Goal: Task Accomplishment & Management: Manage account settings

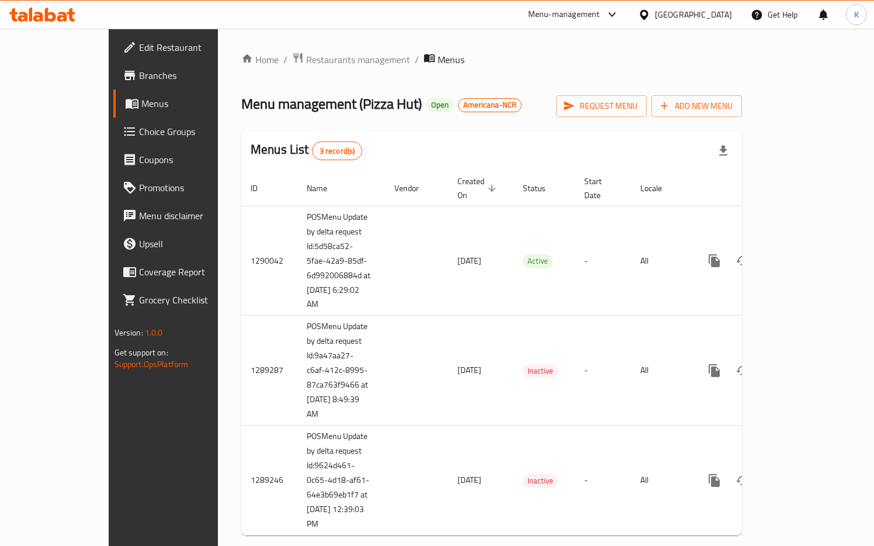
click at [689, 17] on div "United Arab Emirates" at bounding box center [693, 14] width 77 height 13
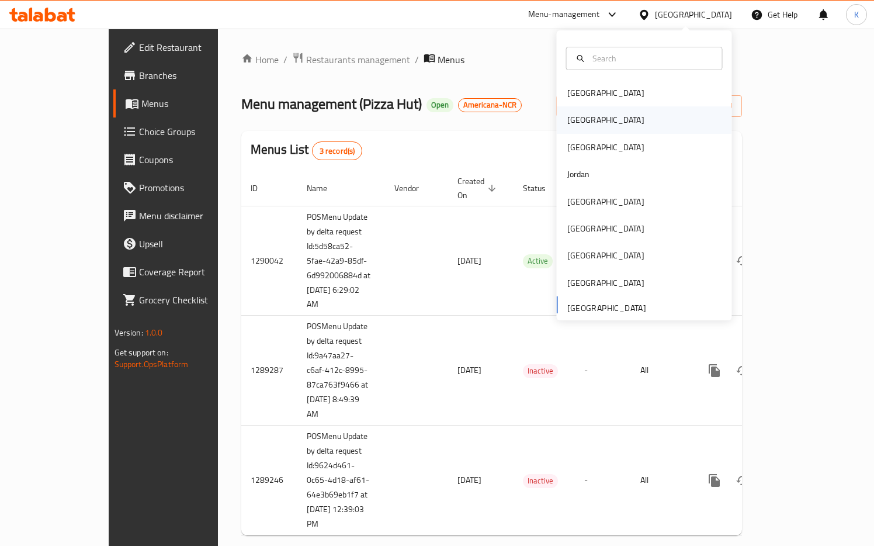
click at [581, 115] on div "[GEOGRAPHIC_DATA]" at bounding box center [605, 119] width 77 height 13
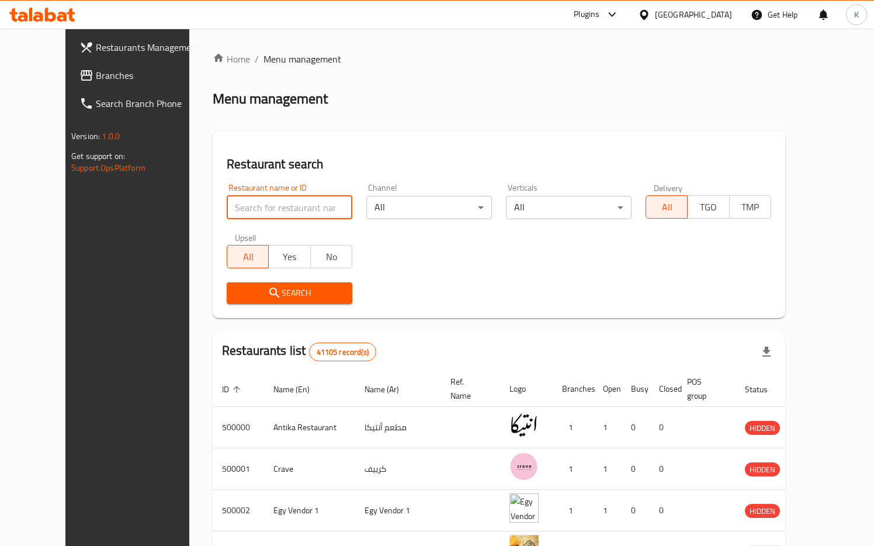
click at [247, 213] on input "search" at bounding box center [290, 207] width 126 height 23
paste input "KFC"
type input "KFC"
click at [236, 293] on span "Search" at bounding box center [289, 293] width 107 height 15
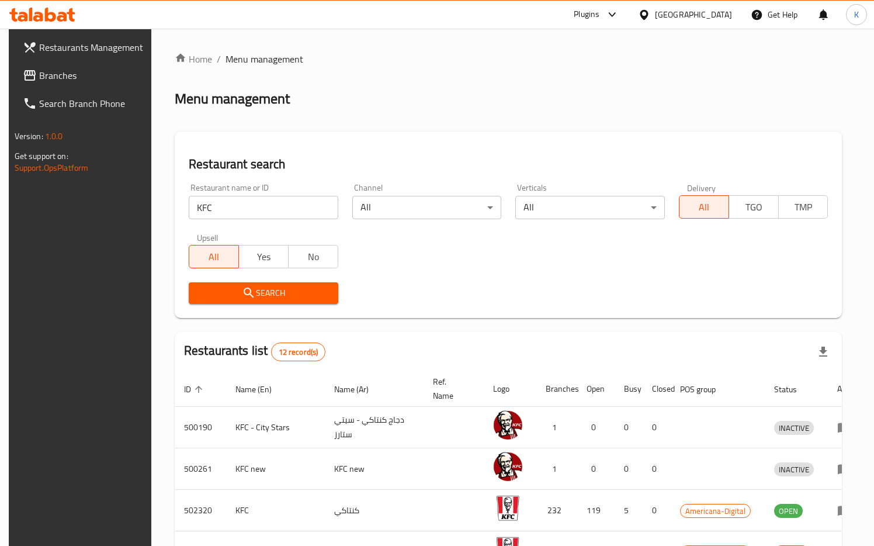
click at [219, 295] on span "Search" at bounding box center [263, 293] width 131 height 15
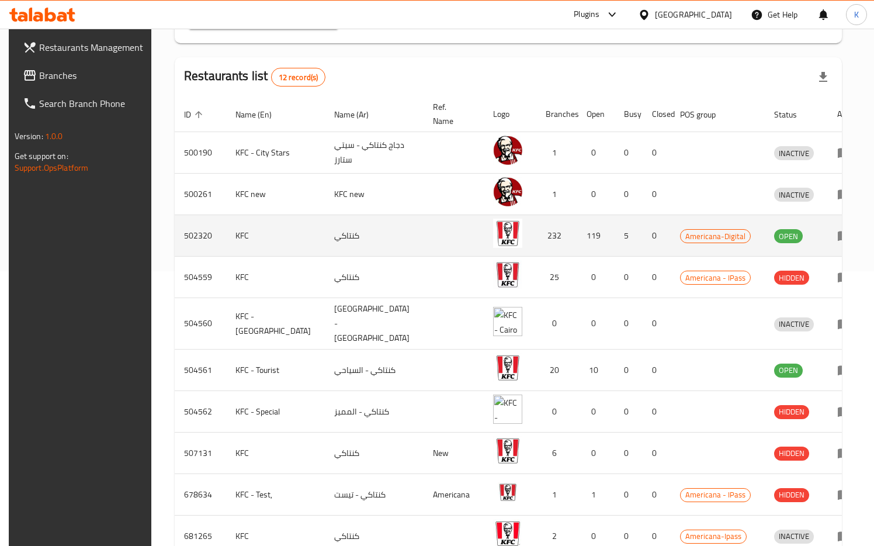
scroll to position [257, 0]
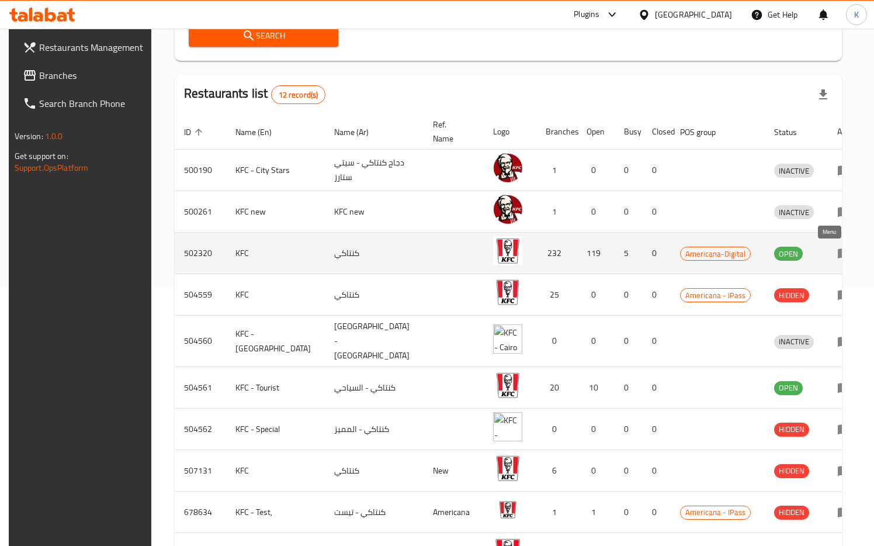
click at [838, 258] on icon "enhanced table" at bounding box center [844, 254] width 13 height 10
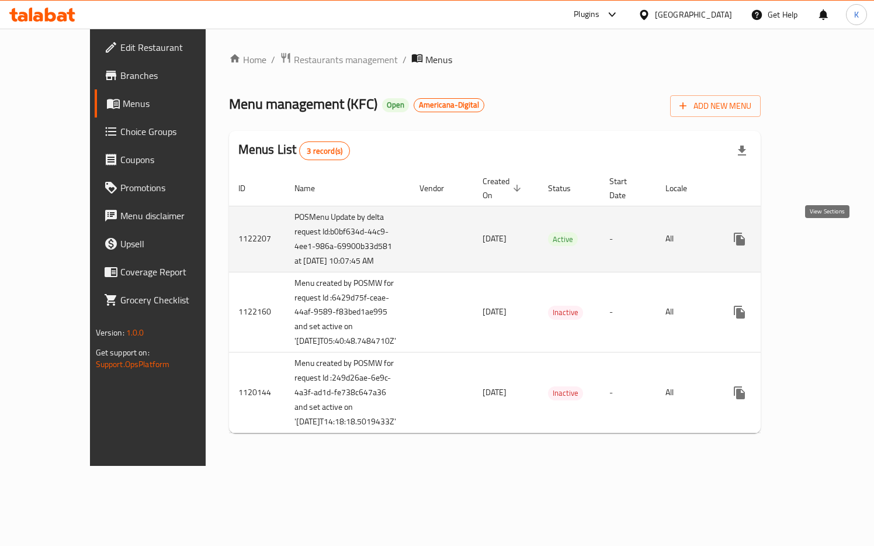
click at [825, 244] on icon "enhanced table" at bounding box center [824, 239] width 11 height 11
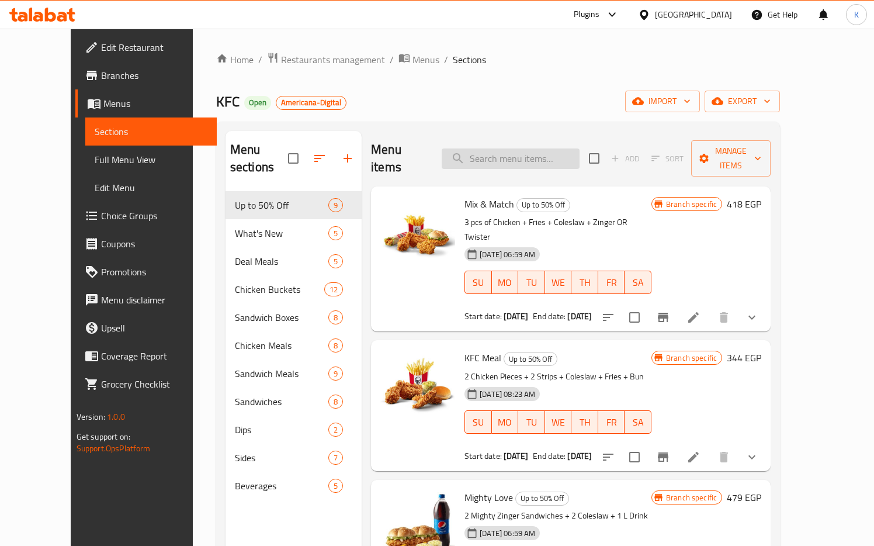
click at [496, 151] on input "search" at bounding box center [511, 158] width 138 height 20
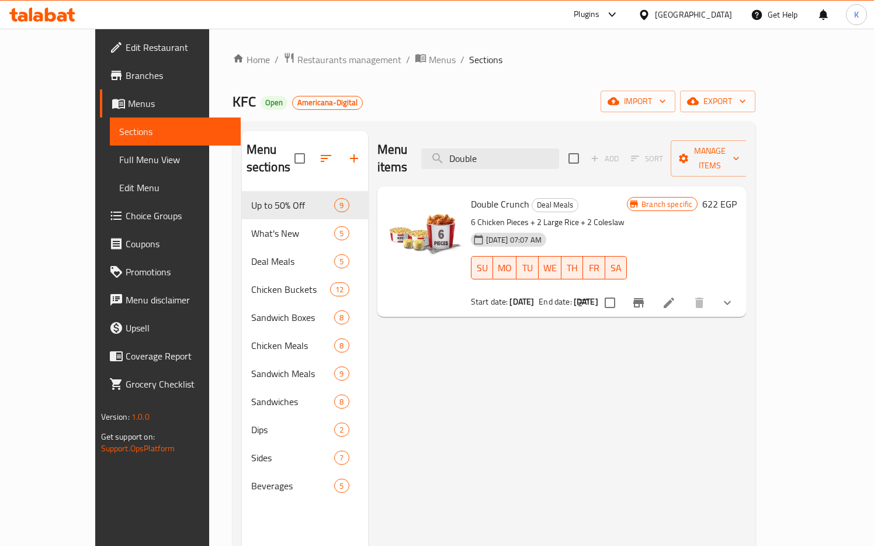
type input "Double"
click at [737, 196] on h6 "622 EGP" at bounding box center [719, 204] width 34 height 16
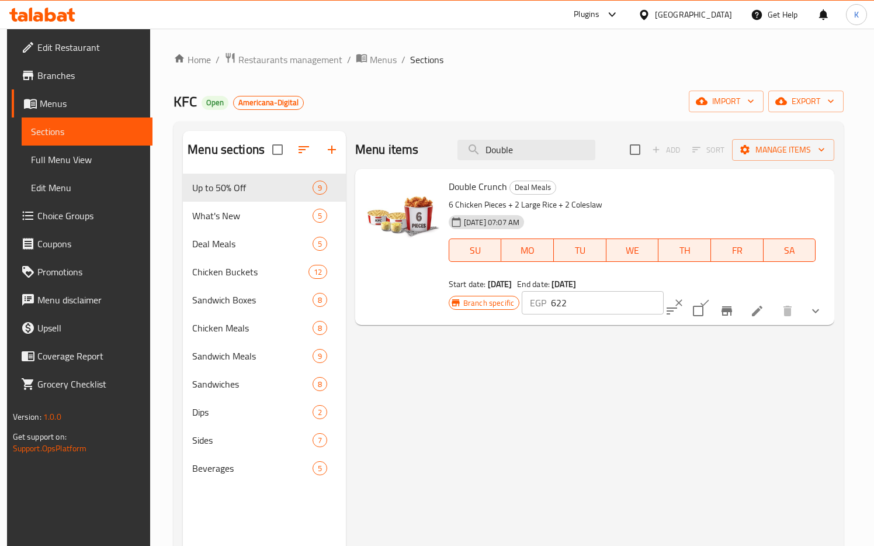
click at [805, 187] on h6 "Double Crunch Deal Meals" at bounding box center [632, 186] width 367 height 16
click at [771, 307] on li at bounding box center [757, 310] width 33 height 21
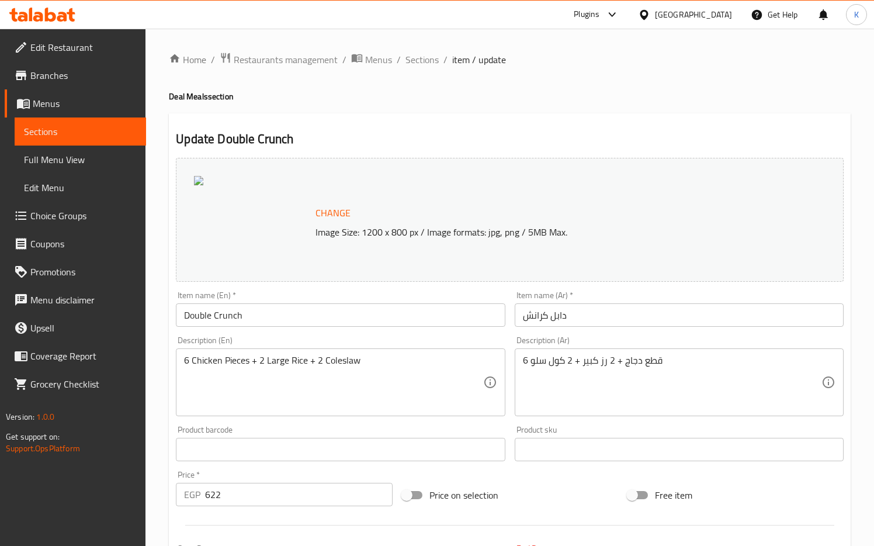
click at [365, 61] on span "Menus" at bounding box center [378, 60] width 27 height 14
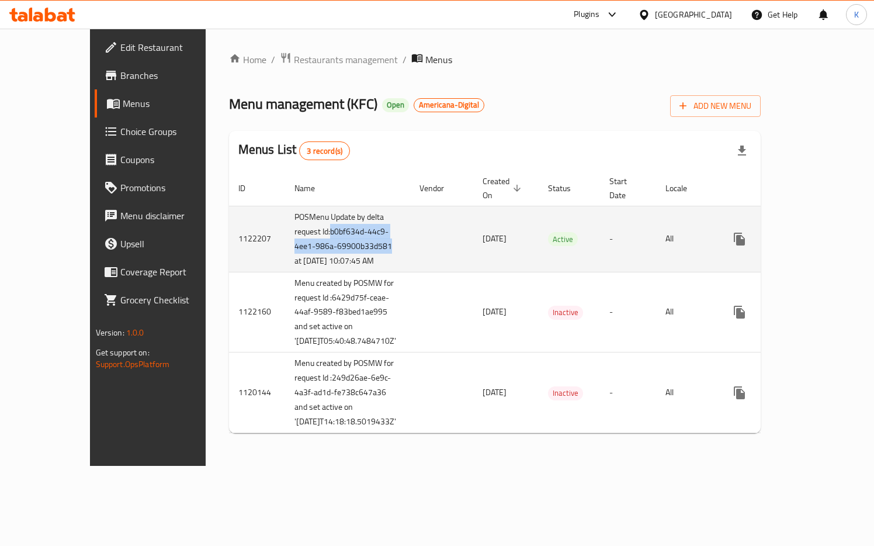
drag, startPoint x: 243, startPoint y: 233, endPoint x: 287, endPoint y: 260, distance: 52.2
click at [287, 261] on td "POSMenu Update by delta request Id:b0bf634d-44c9-4ee1-986a-69900b33d581 at [DAT…" at bounding box center [347, 239] width 125 height 66
copy td "b0bf634d-44c9-4ee1-986a-69900b33d581"
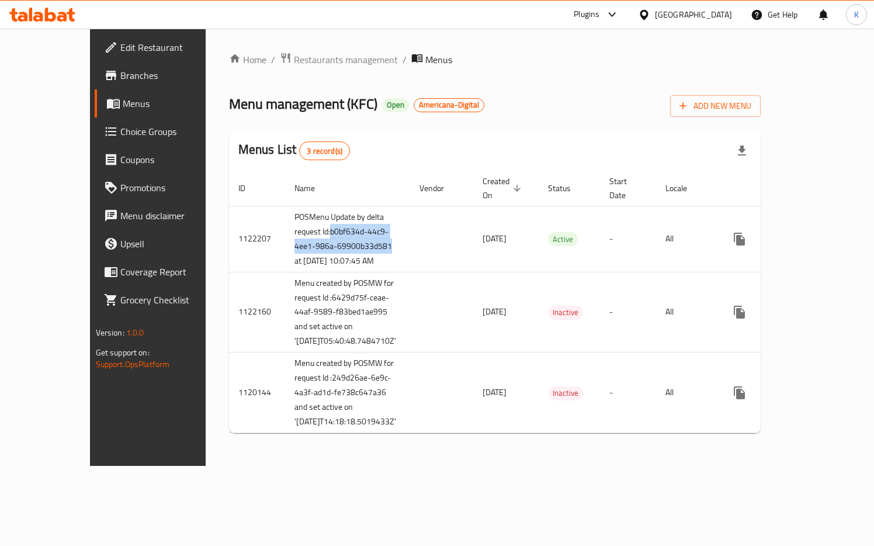
click at [120, 82] on span "Branches" at bounding box center [173, 75] width 106 height 14
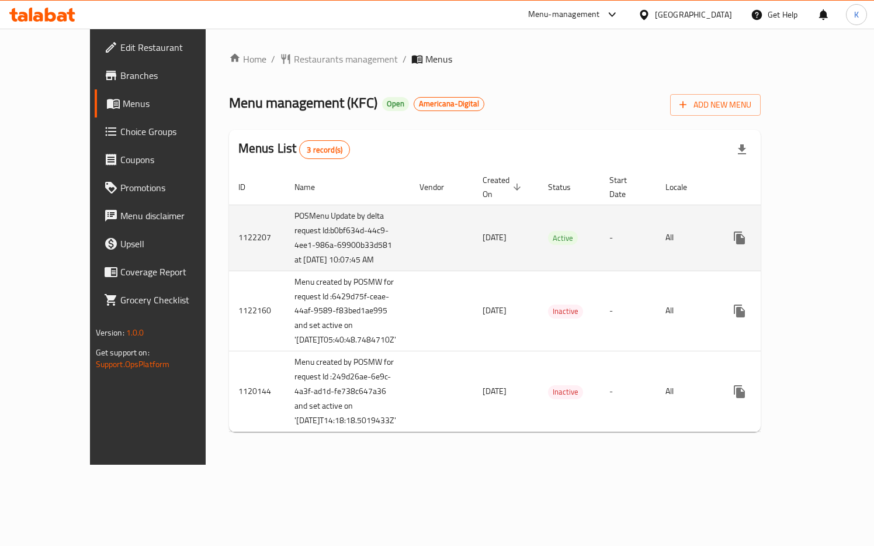
click at [826, 242] on icon "enhanced table" at bounding box center [824, 238] width 11 height 11
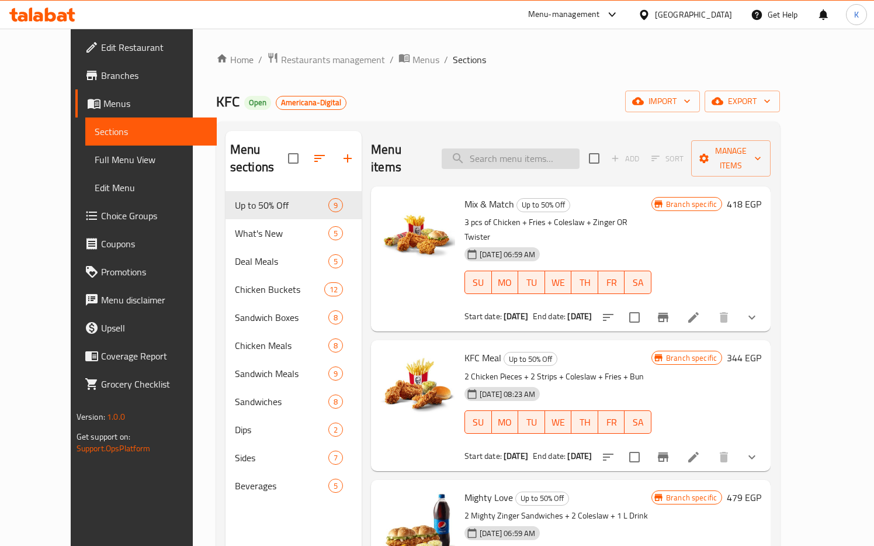
click at [536, 153] on input "search" at bounding box center [511, 158] width 138 height 20
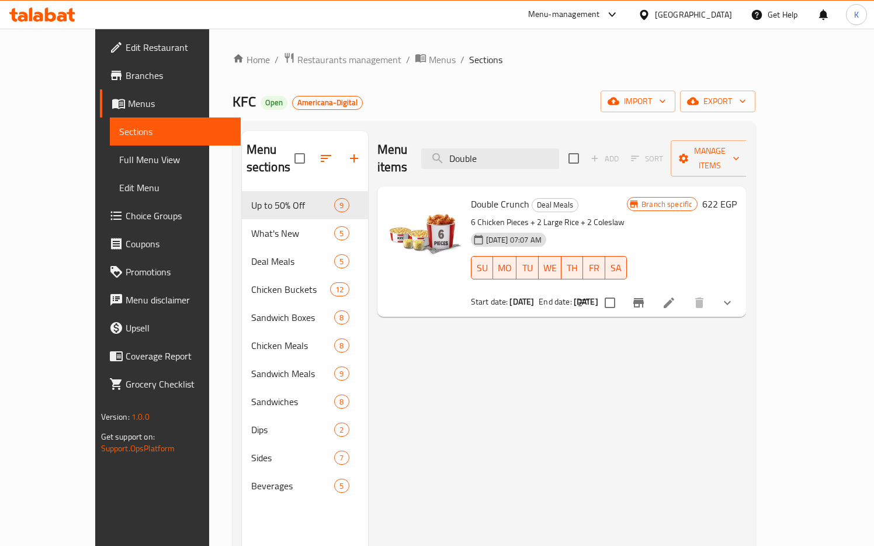
type input "Double"
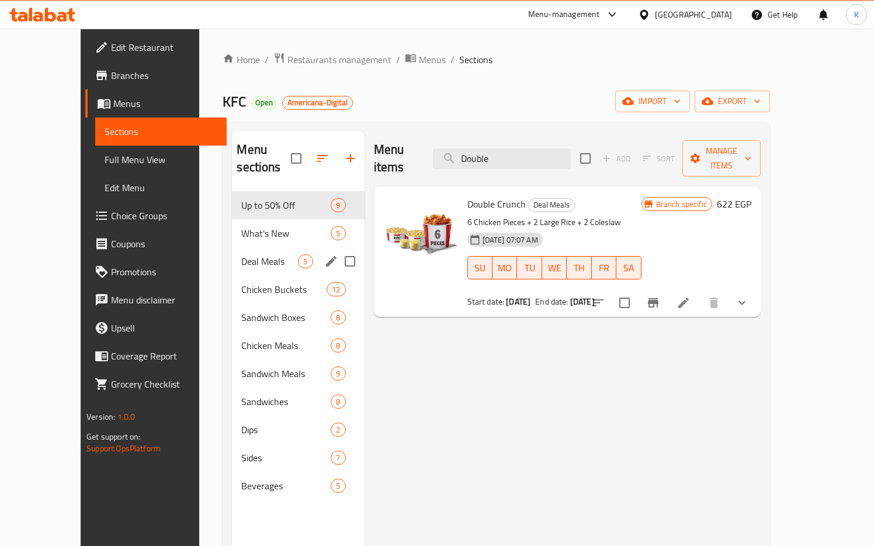
click at [241, 254] on span "Deal Meals" at bounding box center [269, 261] width 57 height 14
